Goal: Transaction & Acquisition: Purchase product/service

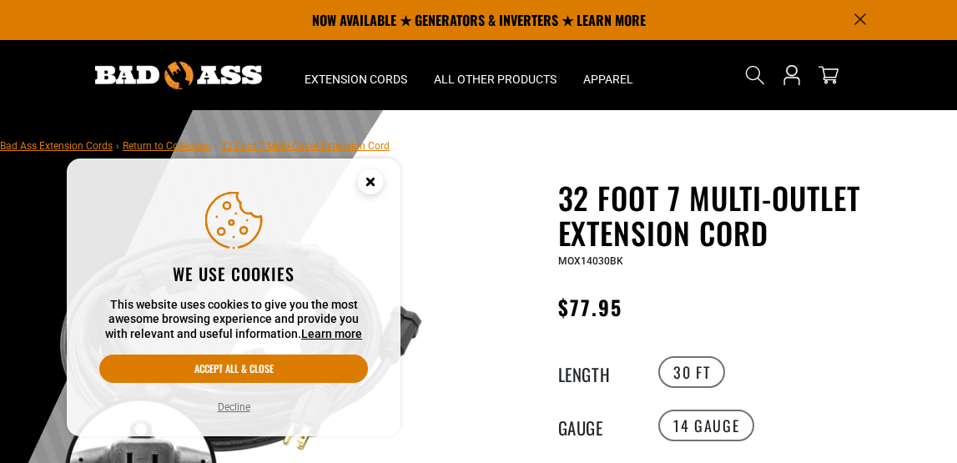
click at [370, 182] on icon "Cookie Consent" at bounding box center [370, 181] width 6 height 6
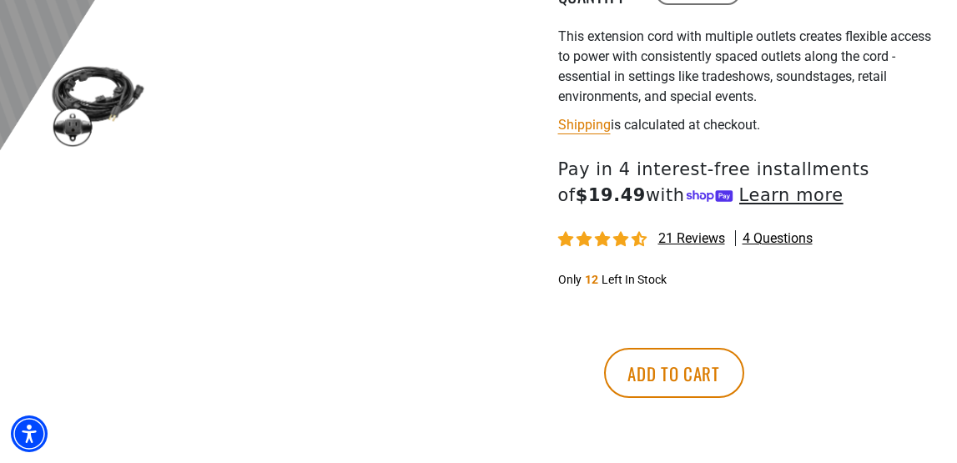
scroll to position [581, 0]
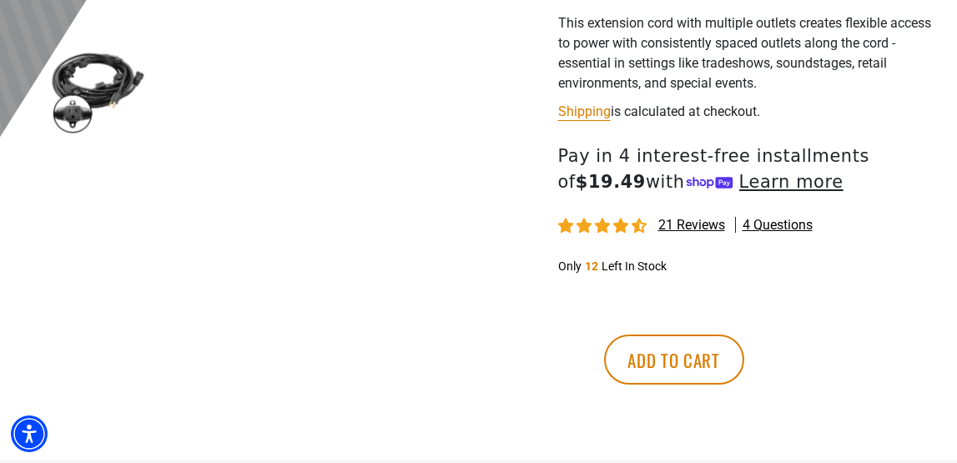
click at [685, 227] on span "21 reviews" at bounding box center [691, 225] width 67 height 16
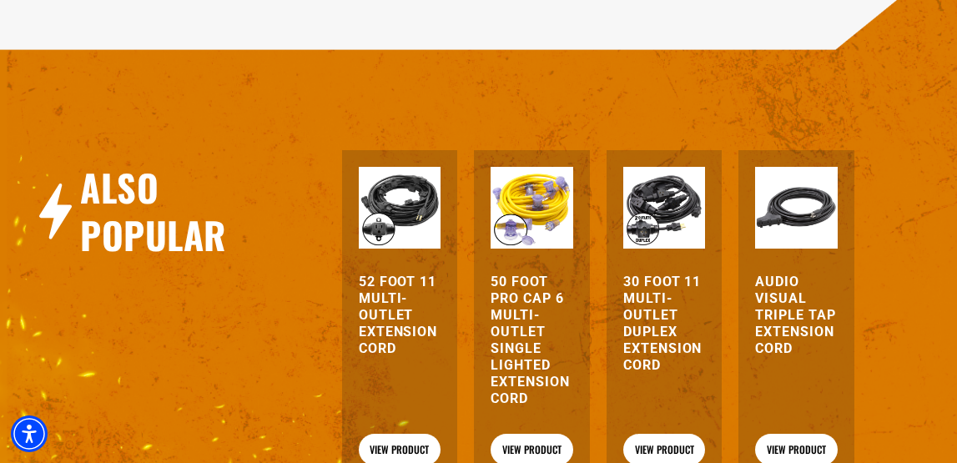
scroll to position [1762, 0]
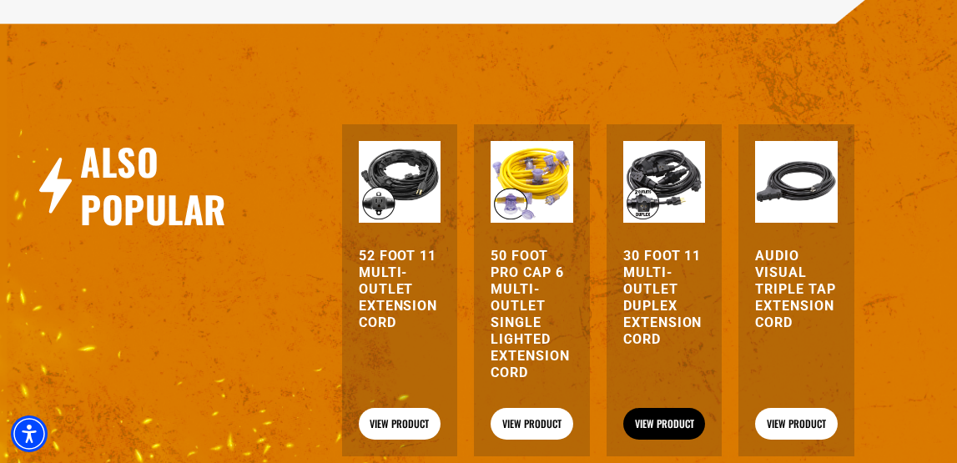
click at [656, 408] on link "View Product" at bounding box center [664, 424] width 83 height 32
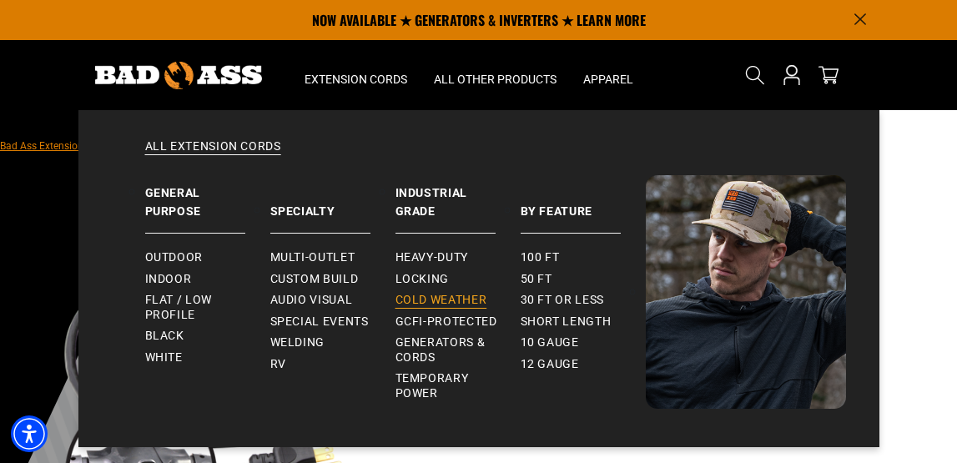
click at [426, 294] on span "Cold Weather" at bounding box center [441, 300] width 92 height 15
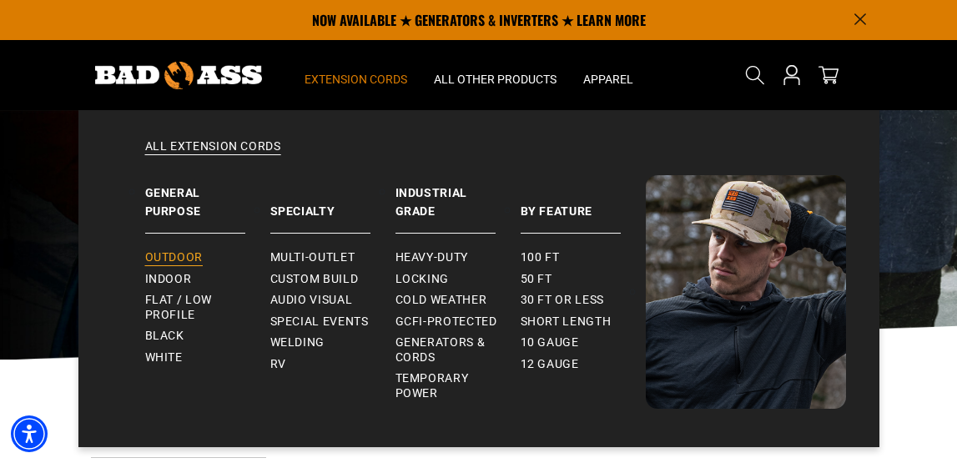
click at [192, 259] on span "Outdoor" at bounding box center [174, 257] width 58 height 15
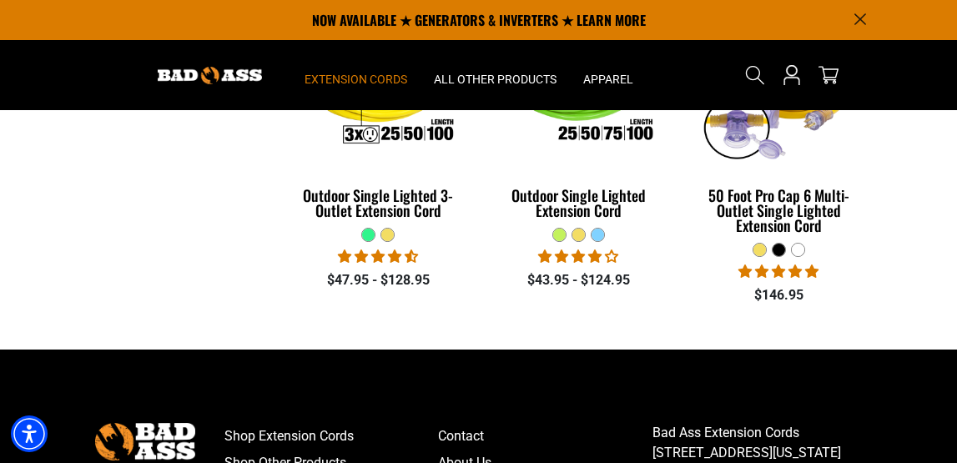
scroll to position [1179, 0]
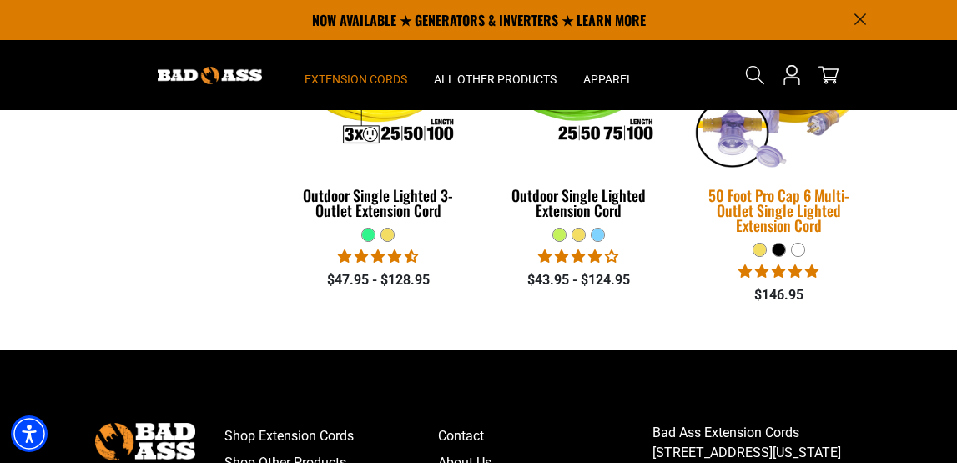
click at [762, 209] on div "50 Foot Pro Cap 6 Multi-Outlet Single Lighted Extension Cord" at bounding box center [778, 210] width 175 height 45
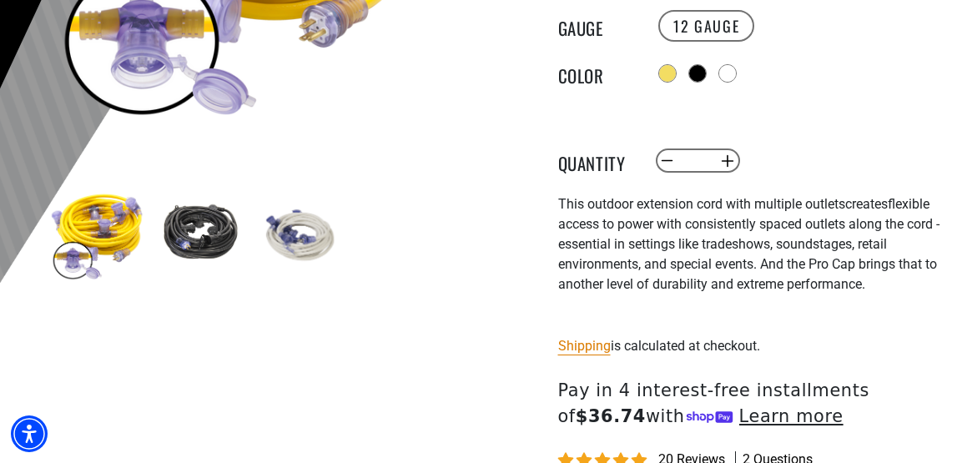
scroll to position [454, 0]
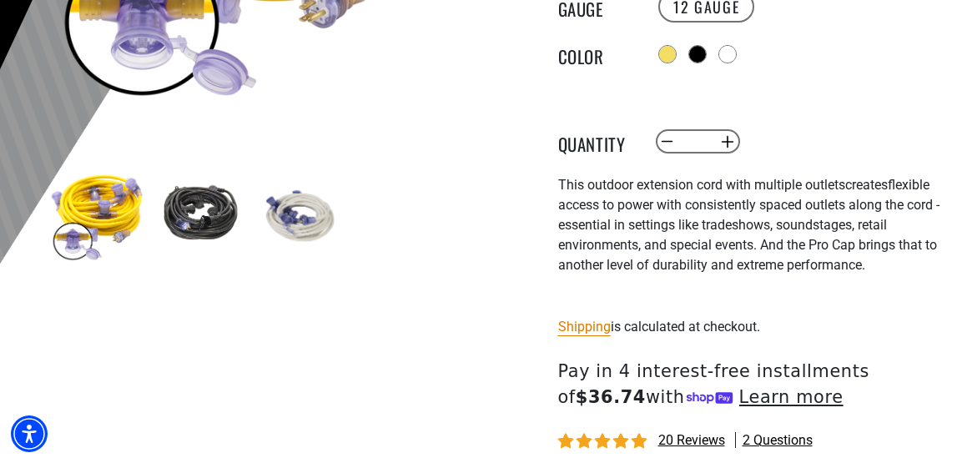
click at [206, 223] on img at bounding box center [198, 215] width 97 height 97
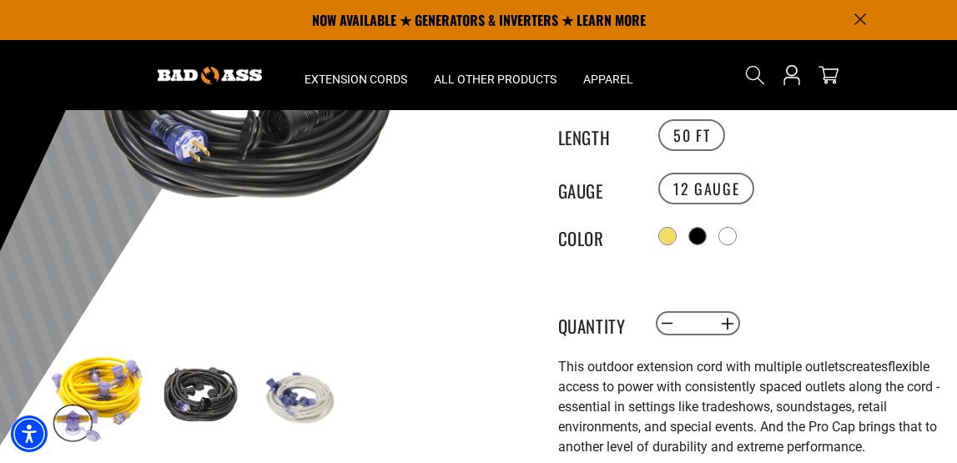
scroll to position [248, 0]
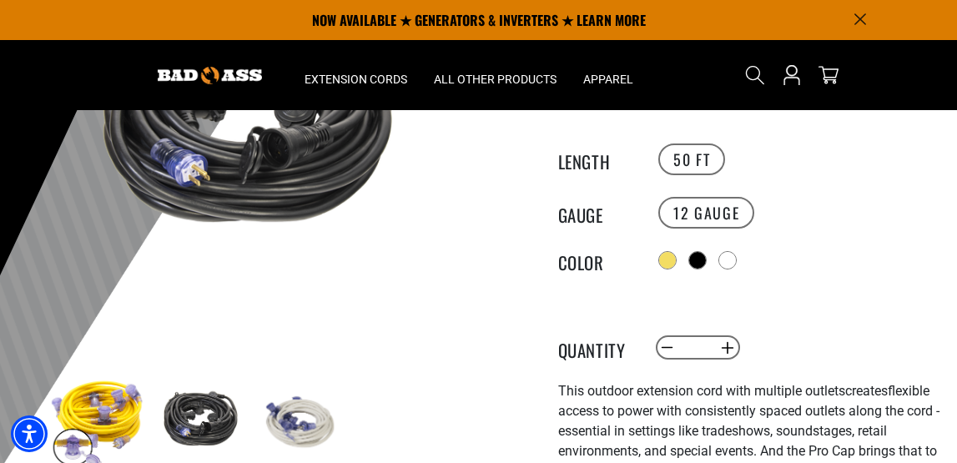
click at [329, 420] on img at bounding box center [299, 421] width 97 height 97
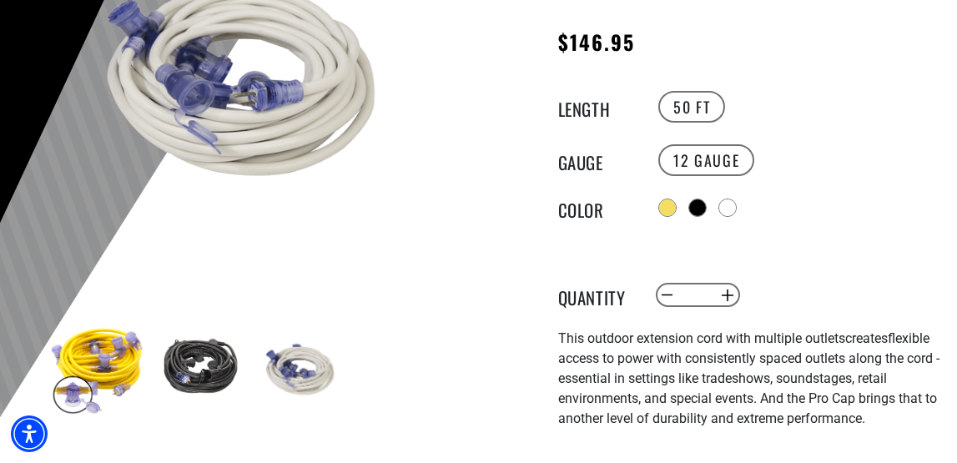
scroll to position [311, 0]
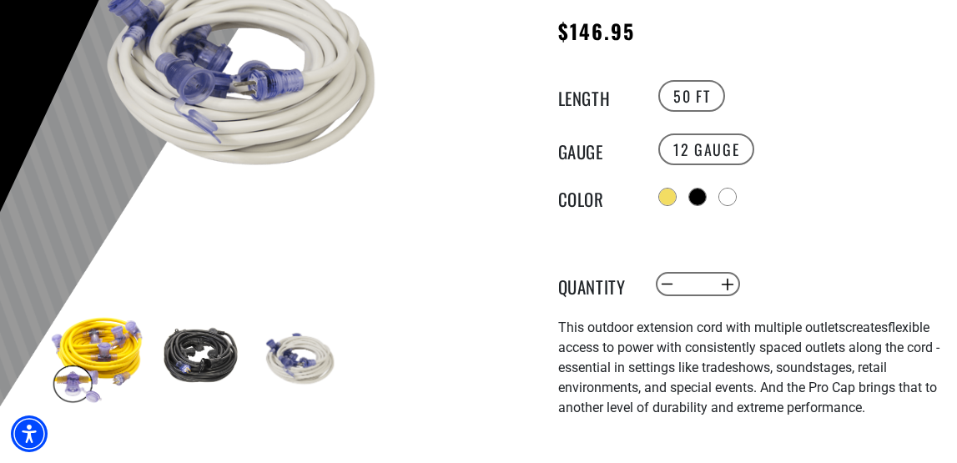
click at [215, 361] on img at bounding box center [198, 357] width 97 height 97
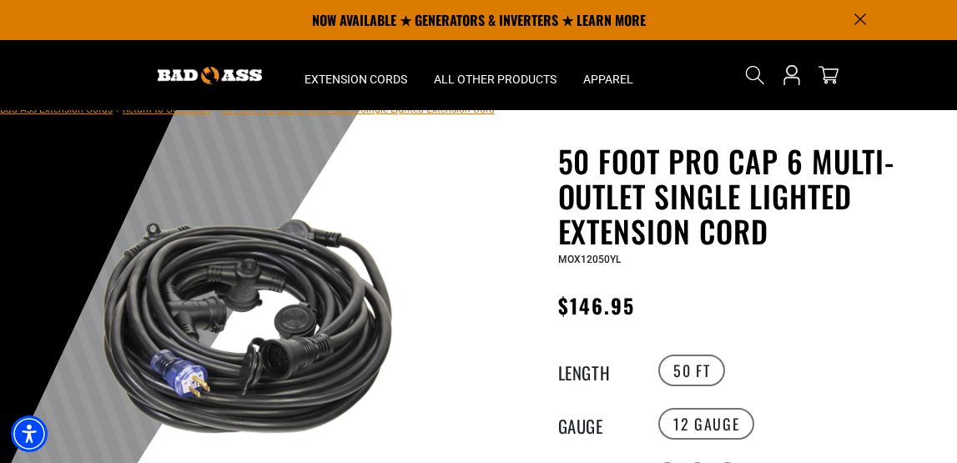
scroll to position [0, 0]
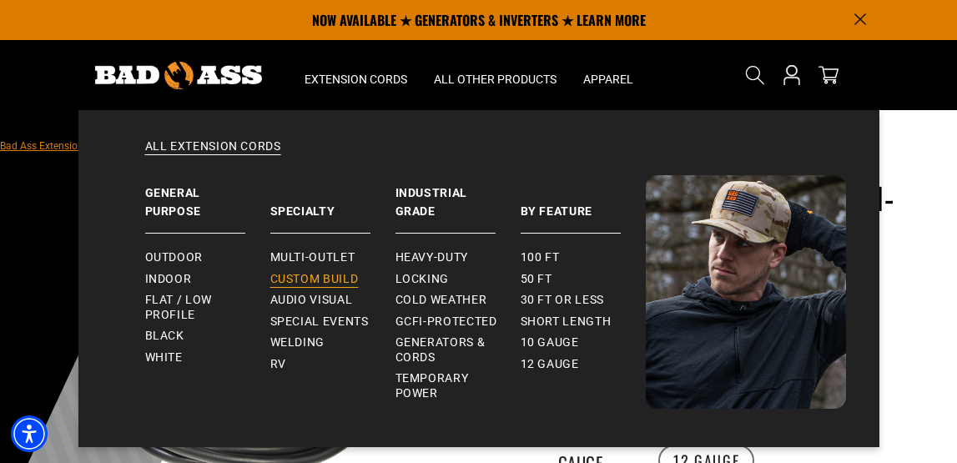
click at [314, 276] on span "Custom Build" at bounding box center [314, 279] width 88 height 15
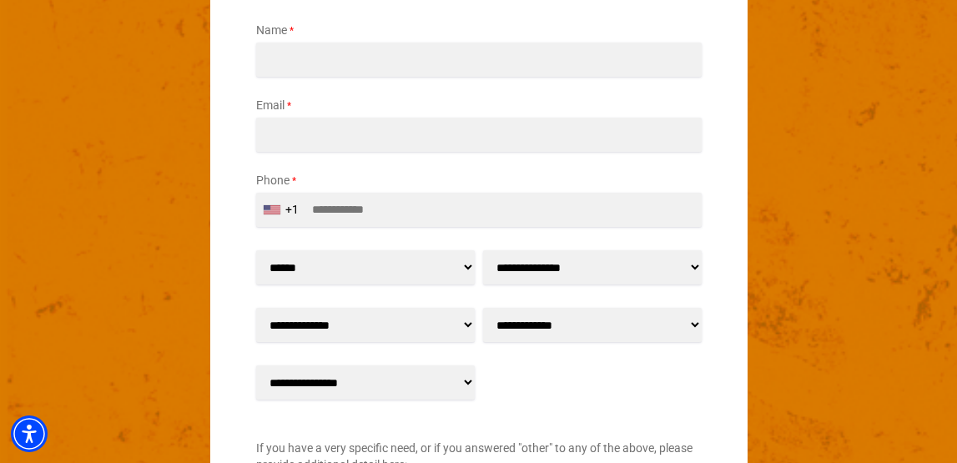
scroll to position [2368, 0]
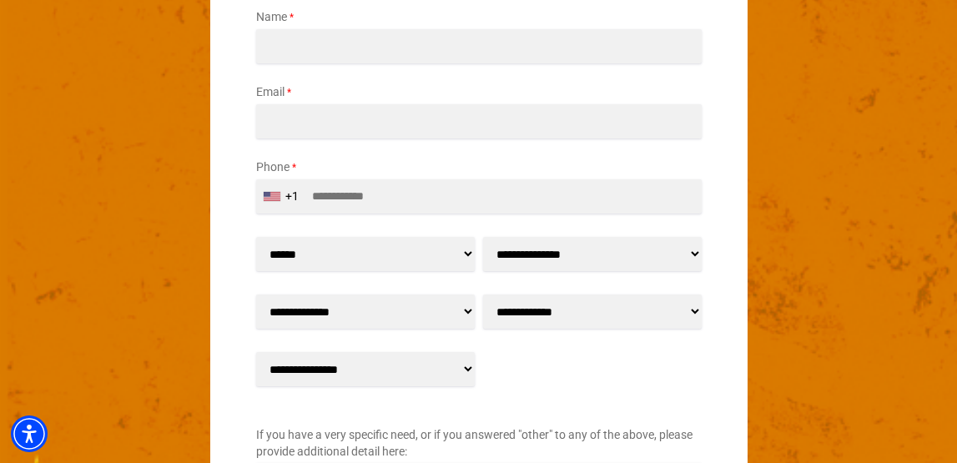
select select "**"
select select "*****"
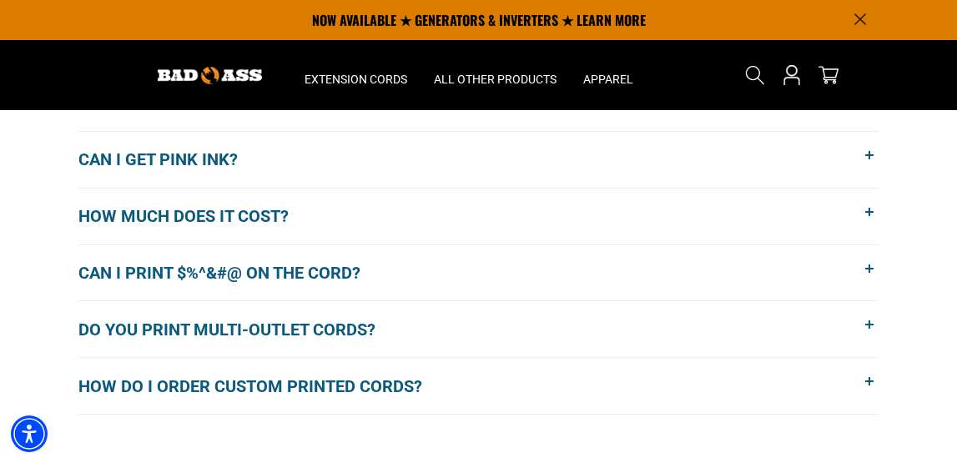
scroll to position [1412, 0]
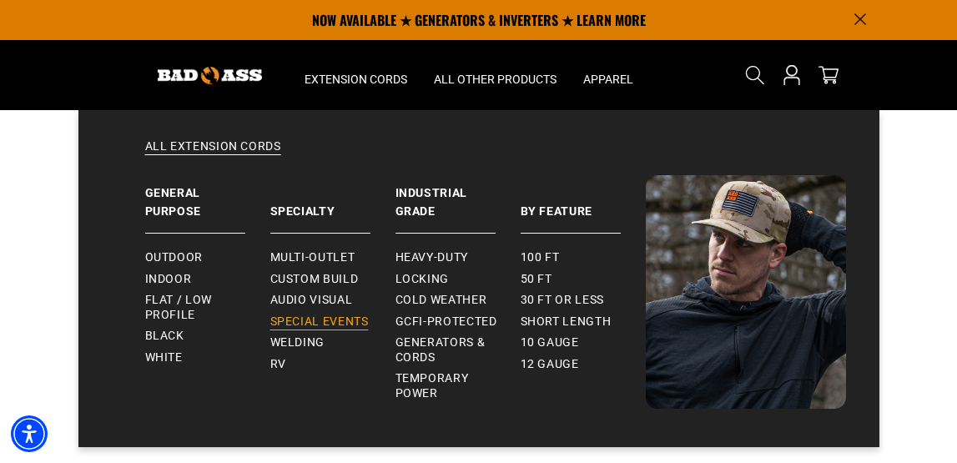
click at [330, 316] on span "Special Events" at bounding box center [319, 321] width 98 height 15
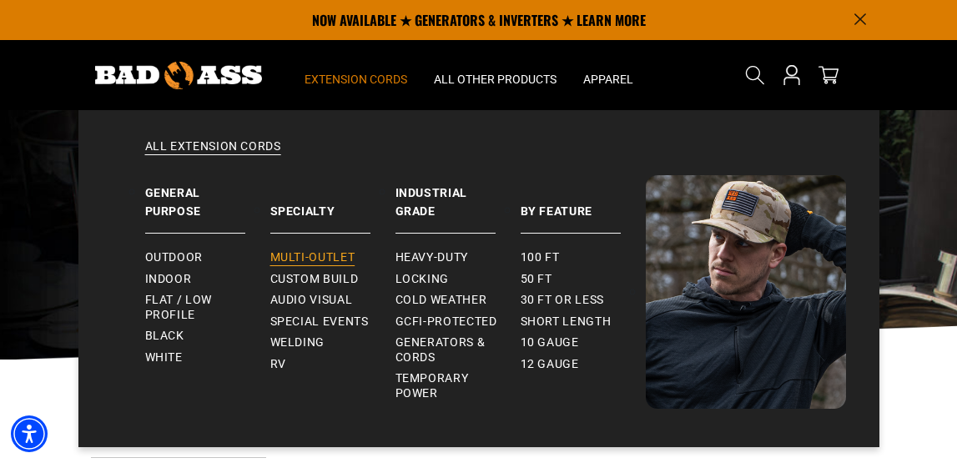
click at [307, 254] on span "Multi-Outlet" at bounding box center [312, 257] width 85 height 15
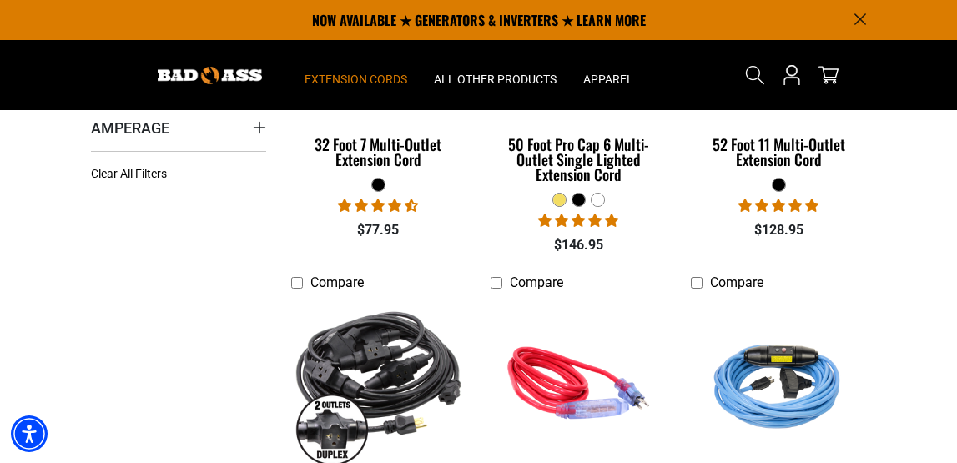
scroll to position [394, 0]
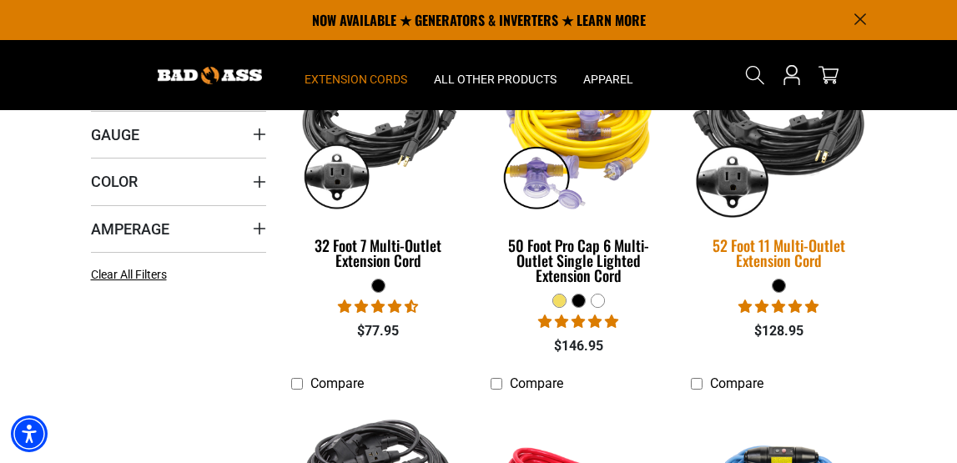
click at [779, 258] on div "52 Foot 11 Multi-Outlet Extension Cord" at bounding box center [778, 253] width 175 height 30
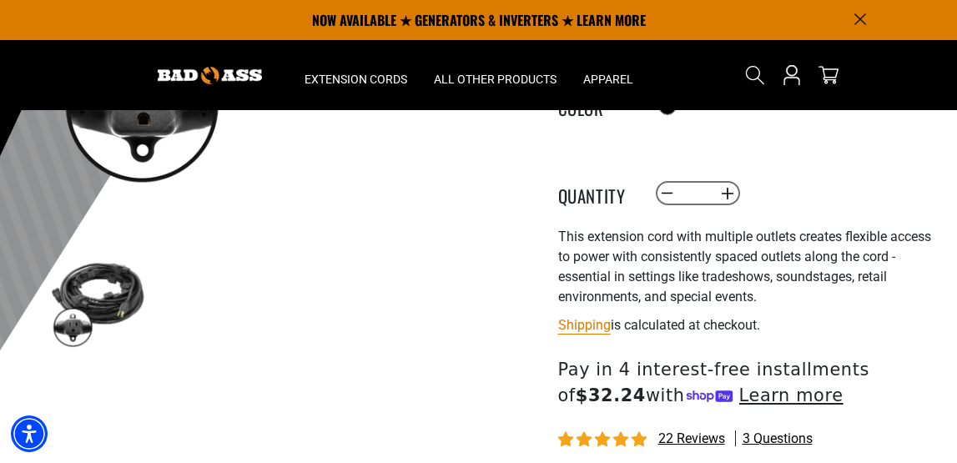
scroll to position [346, 0]
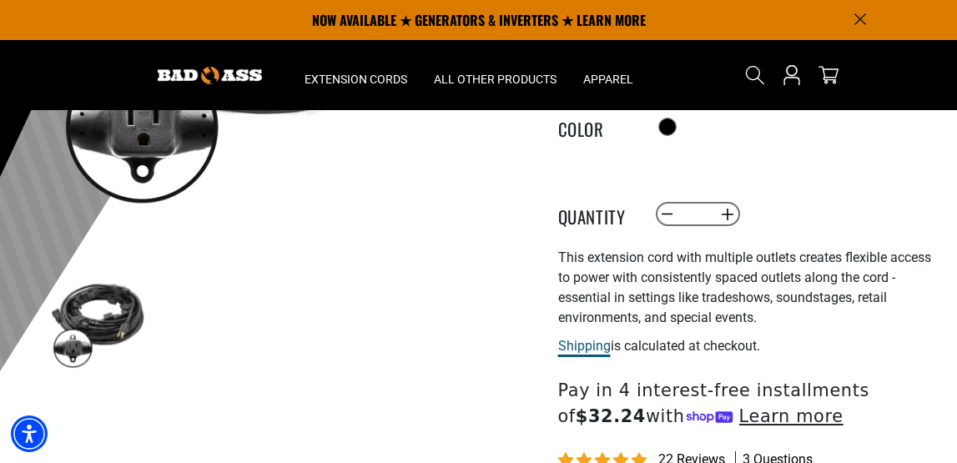
click at [570, 347] on link "Shipping" at bounding box center [584, 346] width 53 height 16
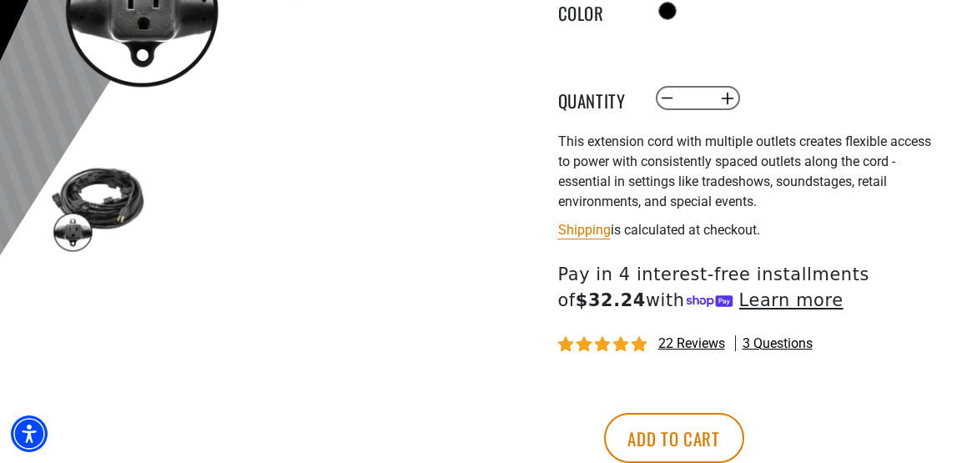
scroll to position [482, 0]
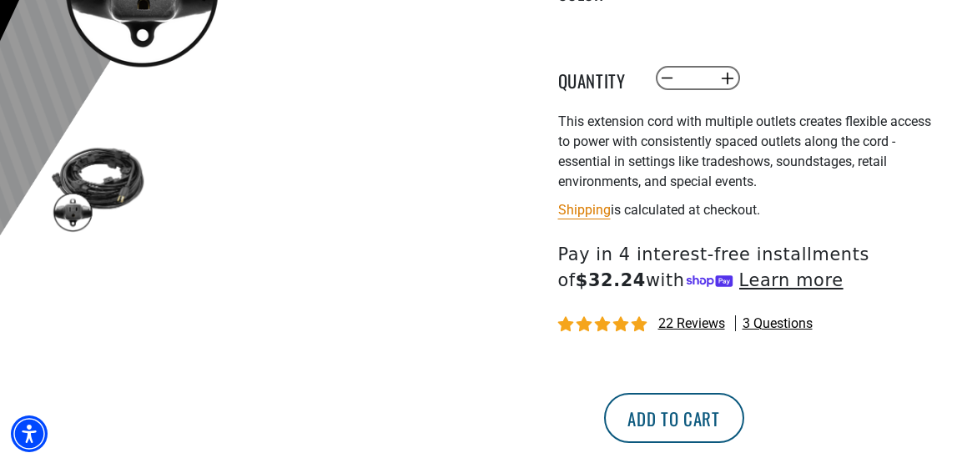
click at [744, 422] on button "Add to cart" at bounding box center [674, 418] width 140 height 50
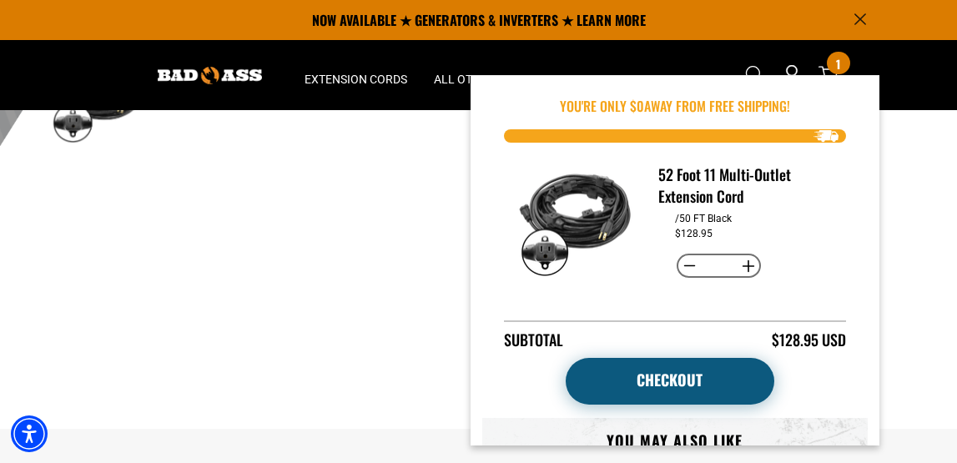
scroll to position [536, 0]
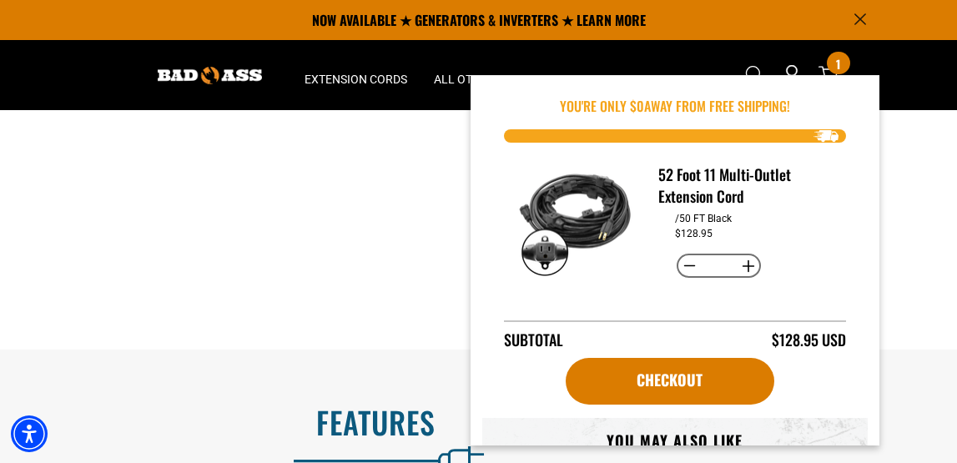
scroll to position [0, 0]
click at [746, 266] on button "Increase quantity for 52 Foot 11 Multi-Outlet Extension Cord" at bounding box center [748, 266] width 26 height 28
type input "*"
click at [684, 263] on button "Decrease quantity for 52 Foot 11 Multi-Outlet Extension Cord" at bounding box center [689, 266] width 26 height 28
type input "*"
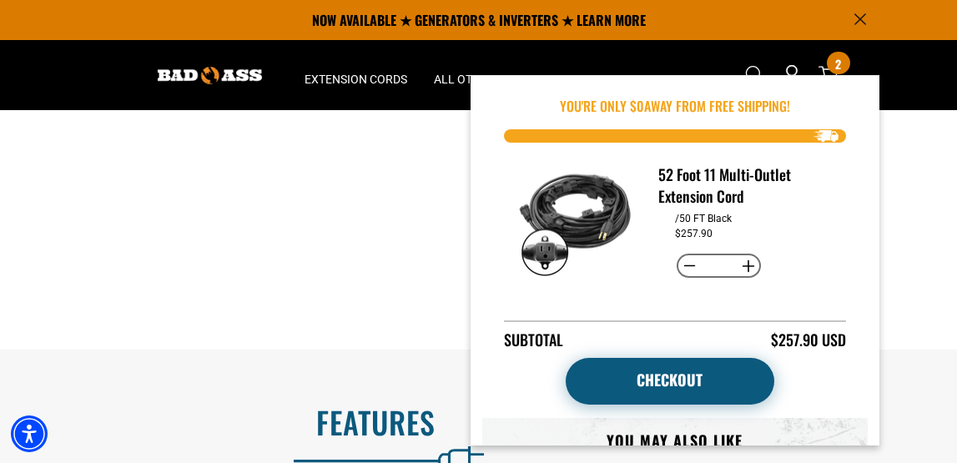
click at [627, 378] on link "Checkout" at bounding box center [670, 381] width 209 height 47
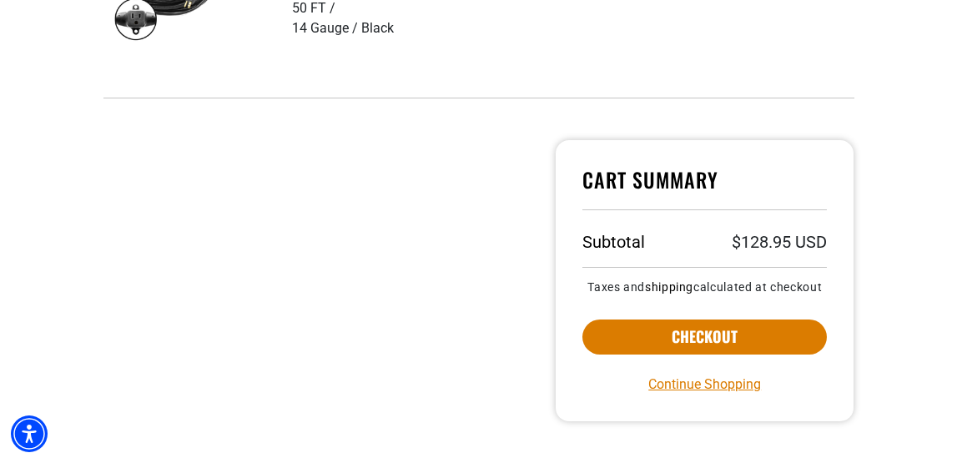
scroll to position [418, 0]
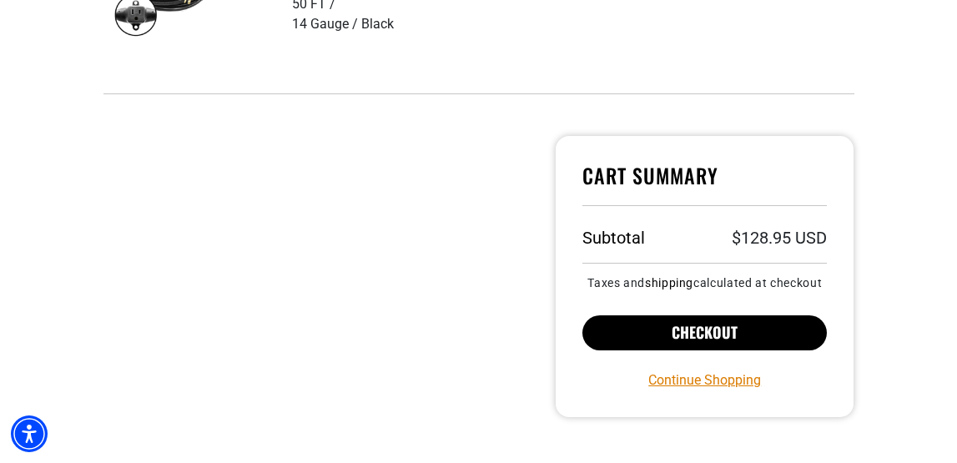
click at [631, 341] on button "Checkout" at bounding box center [704, 332] width 245 height 35
